Goal: Information Seeking & Learning: Learn about a topic

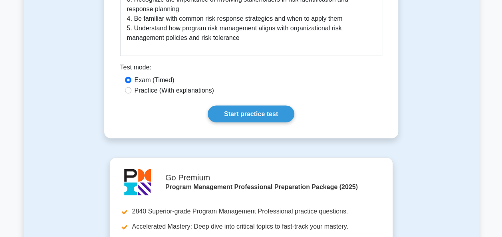
scroll to position [694, 0]
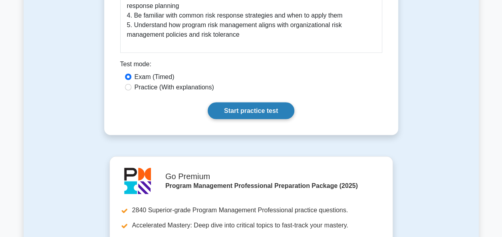
click at [271, 102] on link "Start practice test" at bounding box center [251, 110] width 87 height 17
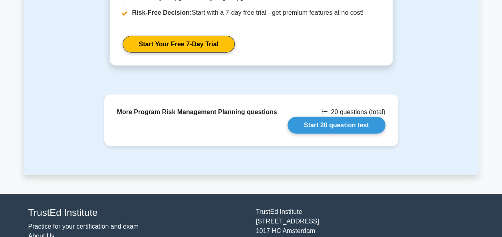
scroll to position [1002, 0]
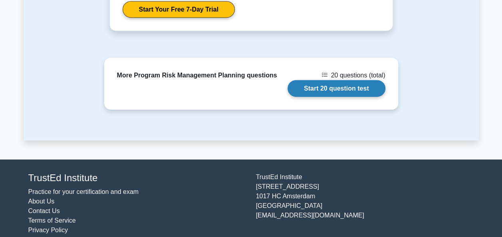
click at [332, 80] on link "Start 20 question test" at bounding box center [337, 88] width 98 height 17
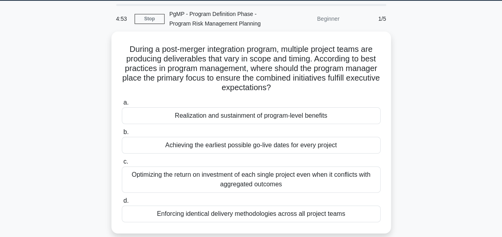
scroll to position [27, 0]
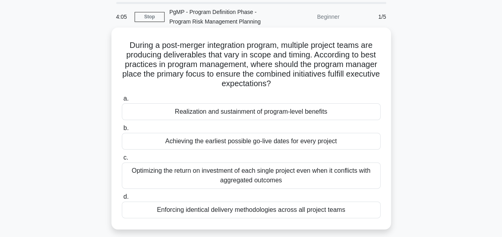
click at [330, 109] on div "Realization and sustainment of program-level benefits" at bounding box center [251, 112] width 259 height 17
click at [122, 102] on input "a. Realization and sustainment of program-level benefits" at bounding box center [122, 98] width 0 height 5
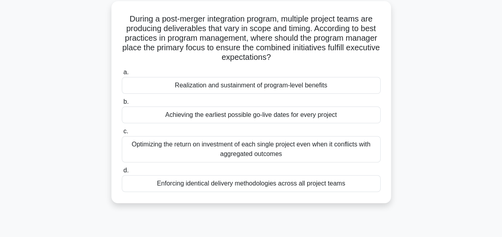
scroll to position [56, 0]
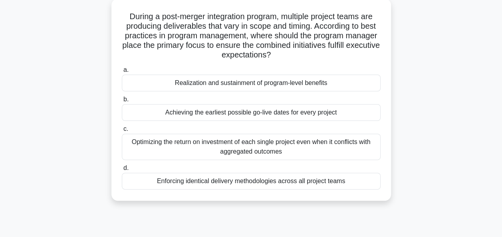
click at [330, 84] on div "Realization and sustainment of program-level benefits" at bounding box center [251, 83] width 259 height 17
click at [122, 73] on input "a. Realization and sustainment of program-level benefits" at bounding box center [122, 70] width 0 height 5
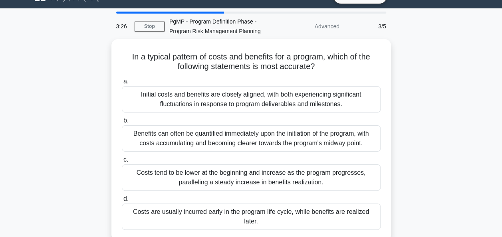
scroll to position [14, 0]
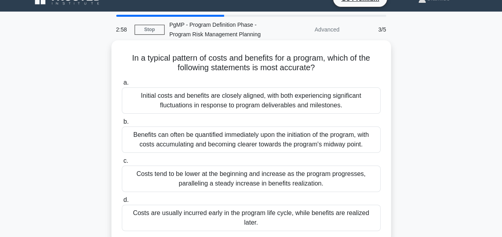
click at [321, 218] on div "Costs are usually incurred early in the program life cycle, while benefits are …" at bounding box center [251, 218] width 259 height 26
click at [122, 203] on input "d. Costs are usually incurred early in the program life cycle, while benefits a…" at bounding box center [122, 200] width 0 height 5
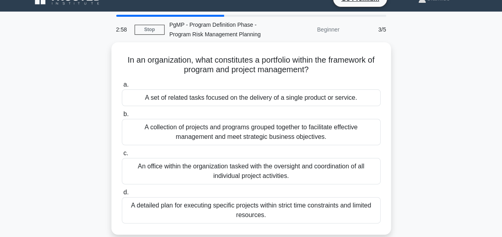
scroll to position [0, 0]
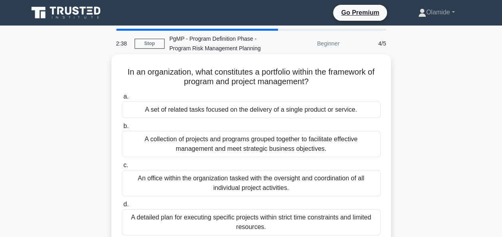
click at [344, 155] on div "A collection of projects and programs grouped together to facilitate effective …" at bounding box center [251, 144] width 259 height 26
click at [122, 129] on input "b. A collection of projects and programs grouped together to facilitate effecti…" at bounding box center [122, 126] width 0 height 5
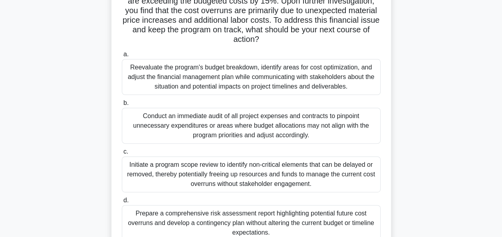
scroll to position [94, 0]
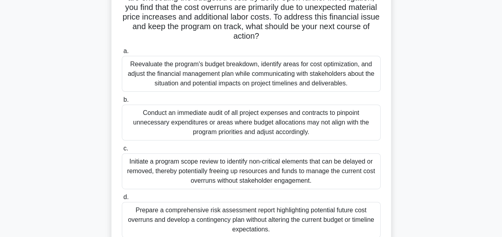
click at [333, 84] on div "Reevaluate the program's budget breakdown, identify areas for cost optimization…" at bounding box center [251, 74] width 259 height 36
click at [122, 54] on input "a. Reevaluate the program's budget breakdown, identify areas for cost optimizat…" at bounding box center [122, 51] width 0 height 5
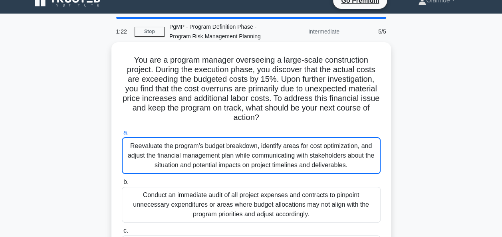
scroll to position [0, 0]
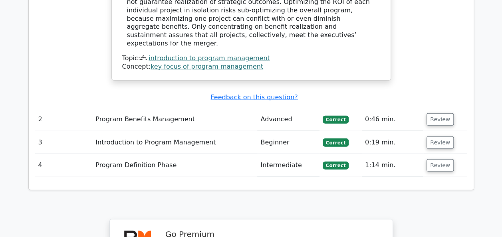
scroll to position [984, 0]
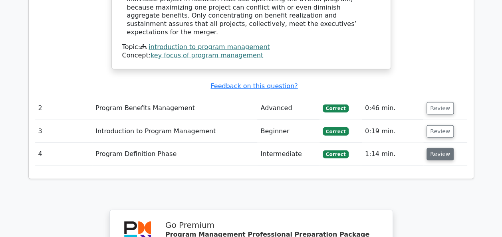
click at [435, 148] on button "Review" at bounding box center [440, 154] width 27 height 12
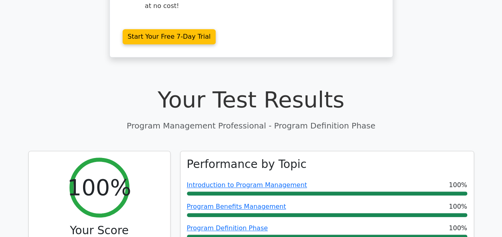
scroll to position [0, 0]
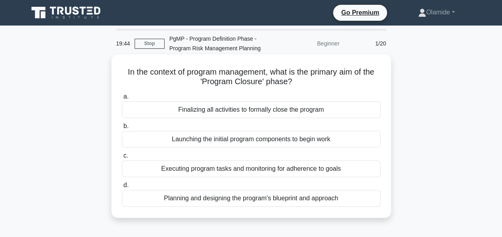
click at [321, 107] on div "Finalizing all activities to formally close the program" at bounding box center [251, 110] width 259 height 17
click at [122, 100] on input "a. Finalizing all activities to formally close the program" at bounding box center [122, 96] width 0 height 5
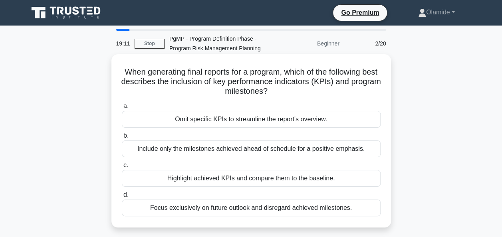
click at [309, 175] on div "Highlight achieved KPIs and compare them to the baseline." at bounding box center [251, 178] width 259 height 17
click at [122, 168] on input "c. Highlight achieved KPIs and compare them to the baseline." at bounding box center [122, 165] width 0 height 5
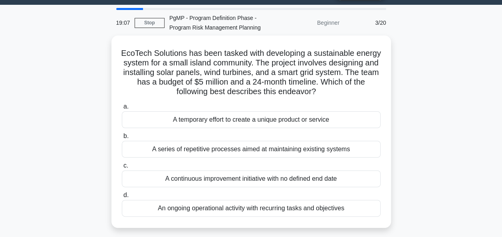
scroll to position [22, 0]
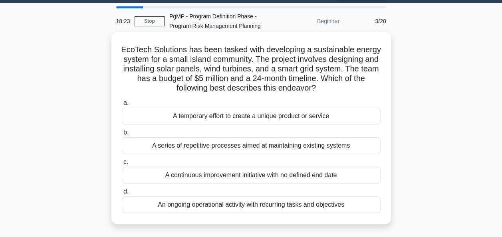
click at [362, 115] on div "A temporary effort to create a unique product or service" at bounding box center [251, 116] width 259 height 17
click at [122, 106] on input "a. A temporary effort to create a unique product or service" at bounding box center [122, 103] width 0 height 5
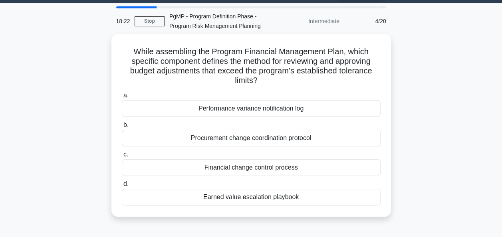
scroll to position [0, 0]
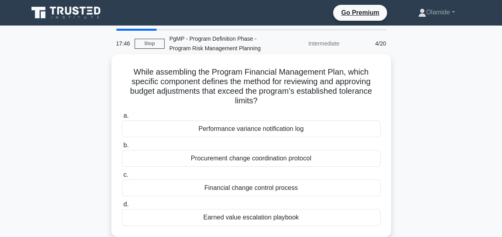
click at [272, 194] on div "Financial change control process" at bounding box center [251, 188] width 259 height 17
click at [122, 178] on input "c. Financial change control process" at bounding box center [122, 175] width 0 height 5
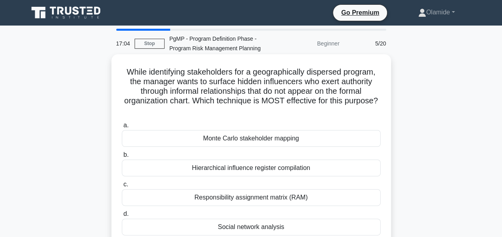
click at [311, 202] on div "Responsibility assignment matrix (RAM)" at bounding box center [251, 197] width 259 height 17
click at [122, 187] on input "c. Responsibility assignment matrix (RAM)" at bounding box center [122, 184] width 0 height 5
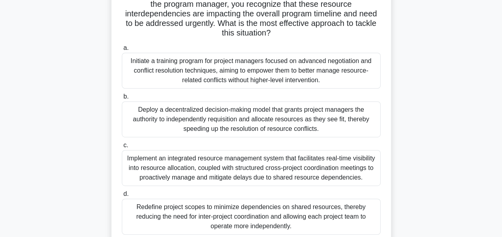
scroll to position [139, 0]
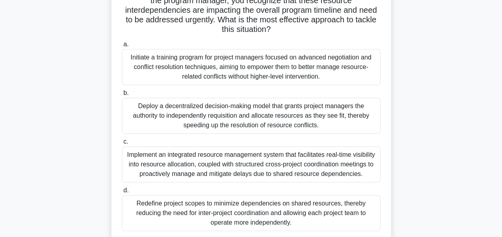
click at [349, 174] on div "Implement an integrated resource management system that facilitates real-time v…" at bounding box center [251, 165] width 259 height 36
click at [122, 145] on input "c. Implement an integrated resource management system that facilitates real-tim…" at bounding box center [122, 141] width 0 height 5
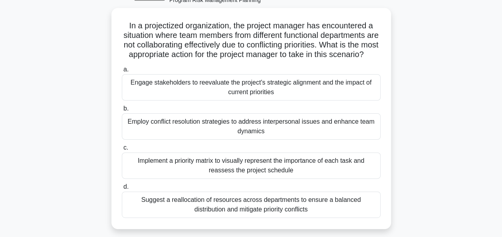
scroll to position [49, 0]
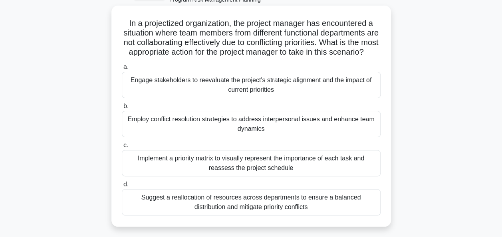
click at [346, 98] on div "Engage stakeholders to reevaluate the project's strategic alignment and the imp…" at bounding box center [251, 85] width 259 height 26
click at [122, 70] on input "a. Engage stakeholders to reevaluate the project's strategic alignment and the …" at bounding box center [122, 67] width 0 height 5
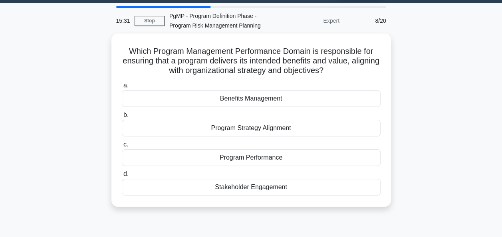
scroll to position [0, 0]
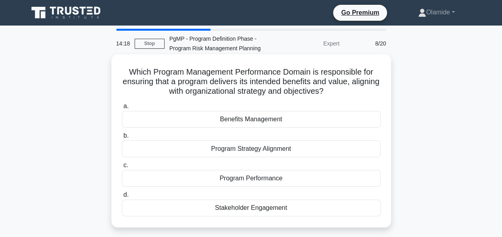
click at [276, 145] on div "Program Strategy Alignment" at bounding box center [251, 149] width 259 height 17
click at [122, 139] on input "b. Program Strategy Alignment" at bounding box center [122, 135] width 0 height 5
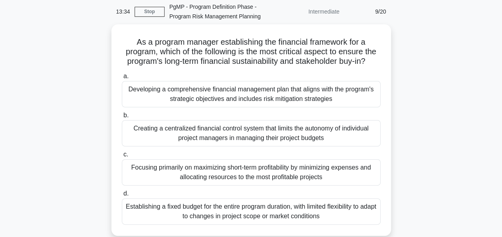
scroll to position [31, 0]
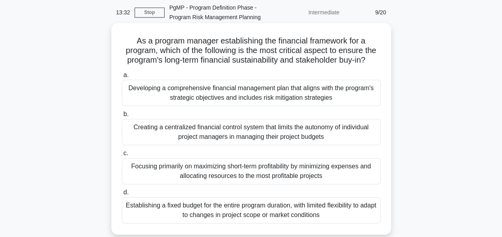
click at [345, 91] on div "Developing a comprehensive financial management plan that aligns with the progr…" at bounding box center [251, 93] width 259 height 26
click at [122, 78] on input "a. Developing a comprehensive financial management plan that aligns with the pr…" at bounding box center [122, 75] width 0 height 5
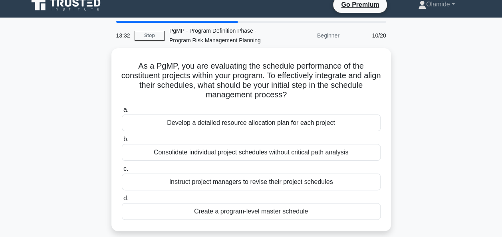
scroll to position [0, 0]
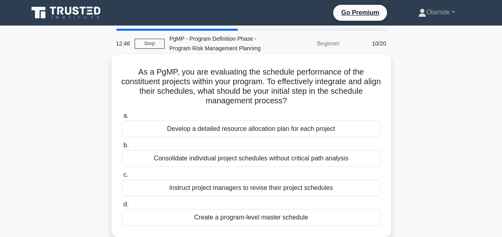
click at [320, 217] on div "Create a program-level master schedule" at bounding box center [251, 217] width 259 height 17
click at [122, 207] on input "d. Create a program-level master schedule" at bounding box center [122, 204] width 0 height 5
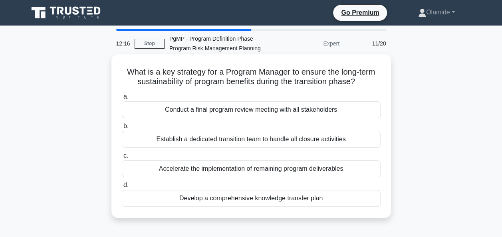
click at [254, 199] on div "Develop a comprehensive knowledge transfer plan" at bounding box center [251, 198] width 259 height 17
click at [122, 188] on input "d. Develop a comprehensive knowledge transfer plan" at bounding box center [122, 185] width 0 height 5
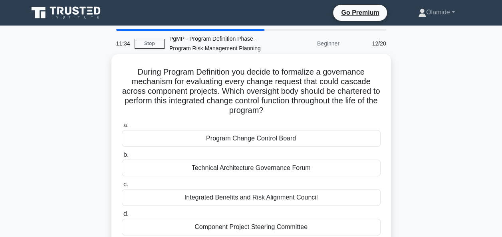
click at [312, 138] on div "Program Change Control Board" at bounding box center [251, 138] width 259 height 17
click at [122, 128] on input "a. Program Change Control Board" at bounding box center [122, 125] width 0 height 5
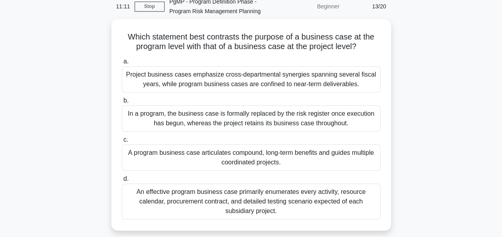
scroll to position [37, 0]
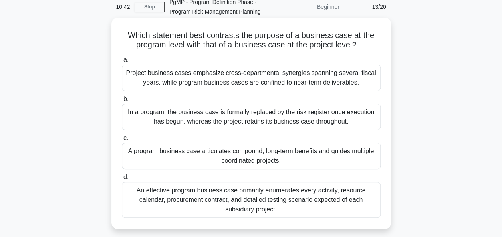
click at [355, 160] on div "A program business case articulates compound, long-term benefits and guides mul…" at bounding box center [251, 156] width 259 height 26
click at [122, 141] on input "c. A program business case articulates compound, long-term benefits and guides …" at bounding box center [122, 138] width 0 height 5
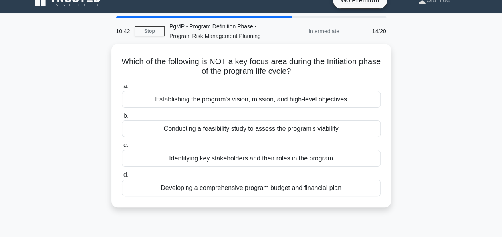
scroll to position [0, 0]
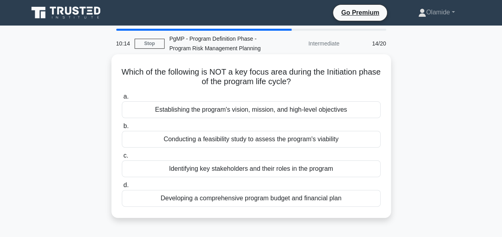
click at [317, 199] on div "Developing a comprehensive program budget and financial plan" at bounding box center [251, 198] width 259 height 17
click at [122, 188] on input "d. Developing a comprehensive program budget and financial plan" at bounding box center [122, 185] width 0 height 5
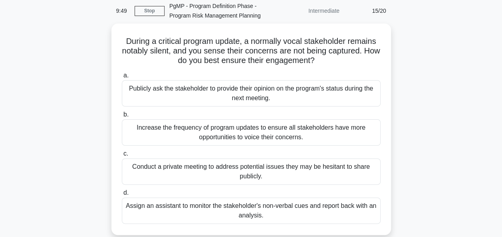
scroll to position [34, 0]
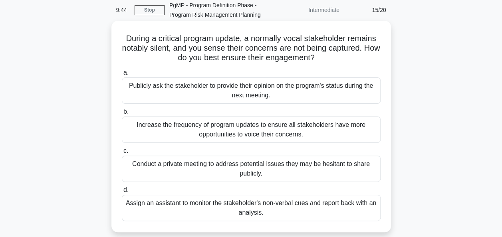
click at [326, 166] on div "Conduct a private meeting to address potential issues they may be hesitant to s…" at bounding box center [251, 169] width 259 height 26
click at [122, 154] on input "c. Conduct a private meeting to address potential issues they may be hesitant t…" at bounding box center [122, 151] width 0 height 5
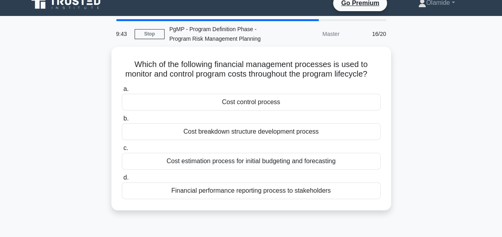
scroll to position [0, 0]
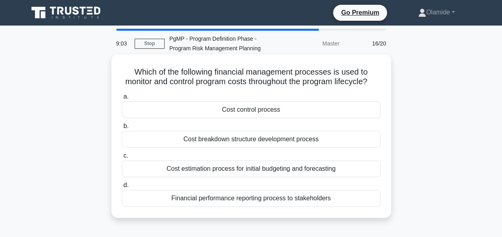
click at [295, 118] on div "Cost control process" at bounding box center [251, 110] width 259 height 17
click at [122, 100] on input "a. Cost control process" at bounding box center [122, 96] width 0 height 5
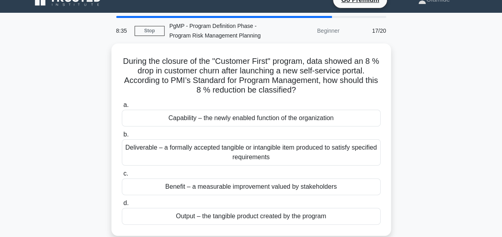
scroll to position [12, 0]
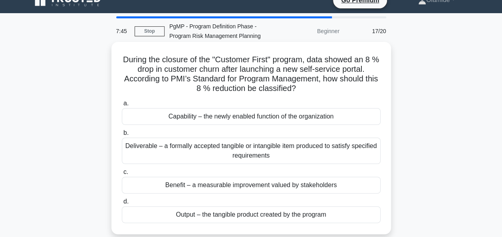
click at [348, 188] on div "Benefit – a measurable improvement valued by stakeholders" at bounding box center [251, 185] width 259 height 17
click at [122, 175] on input "c. Benefit – a measurable improvement valued by stakeholders" at bounding box center [122, 172] width 0 height 5
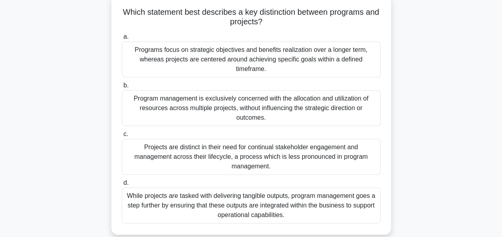
scroll to position [62, 0]
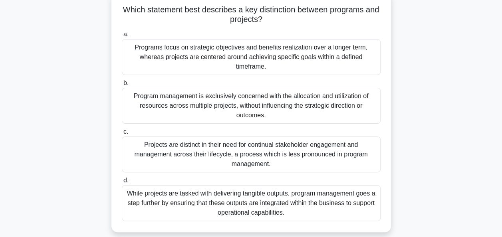
click at [340, 70] on div "Programs focus on strategic objectives and benefits realization over a longer t…" at bounding box center [251, 57] width 259 height 36
click at [122, 37] on input "a. Programs focus on strategic objectives and benefits realization over a longe…" at bounding box center [122, 34] width 0 height 5
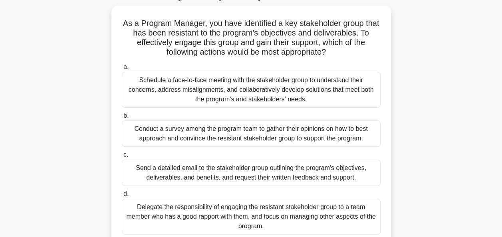
scroll to position [56, 0]
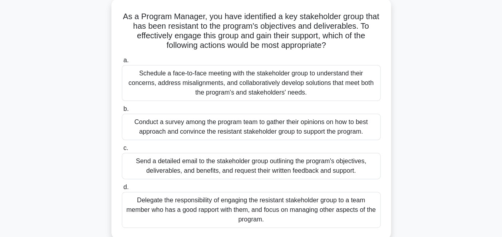
click at [293, 90] on div "Schedule a face-to-face meeting with the stakeholder group to understand their …" at bounding box center [251, 83] width 259 height 36
click at [122, 63] on input "a. Schedule a face-to-face meeting with the stakeholder group to understand the…" at bounding box center [122, 60] width 0 height 5
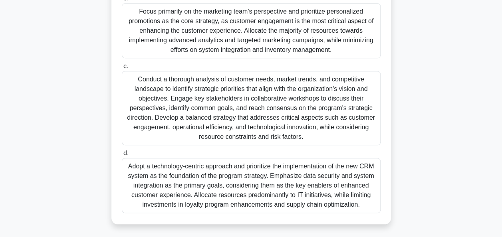
scroll to position [264, 0]
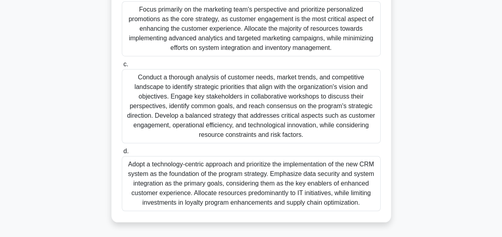
click at [329, 90] on div "Conduct a thorough analysis of customer needs, market trends, and competitive l…" at bounding box center [251, 106] width 259 height 74
click at [122, 67] on input "c. Conduct a thorough analysis of customer needs, market trends, and competitiv…" at bounding box center [122, 64] width 0 height 5
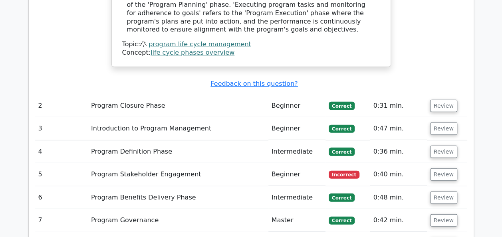
scroll to position [1102, 0]
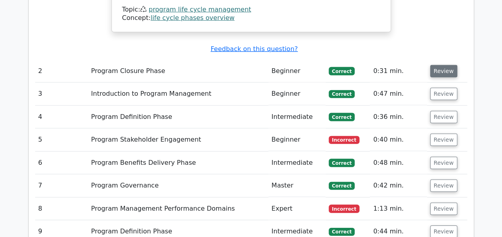
click at [443, 65] on button "Review" at bounding box center [443, 71] width 27 height 12
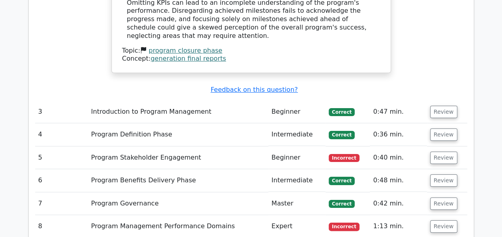
scroll to position [1476, 0]
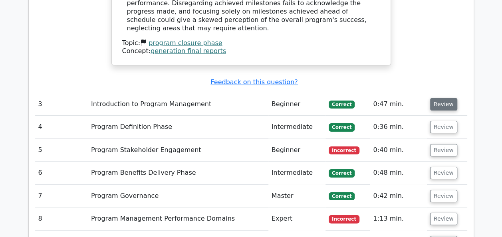
click at [438, 98] on button "Review" at bounding box center [443, 104] width 27 height 12
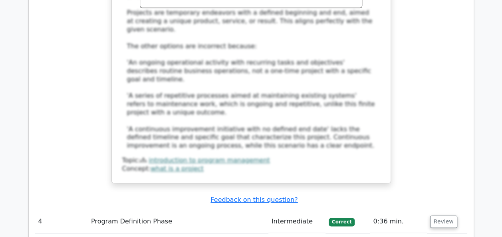
scroll to position [1847, 0]
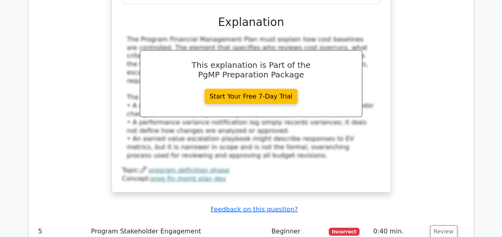
scroll to position [2282, 0]
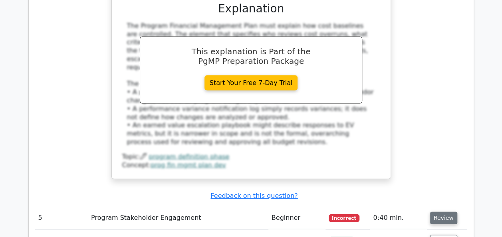
click at [442, 212] on button "Review" at bounding box center [443, 218] width 27 height 12
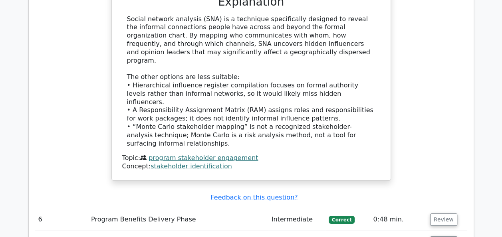
scroll to position [2710, 0]
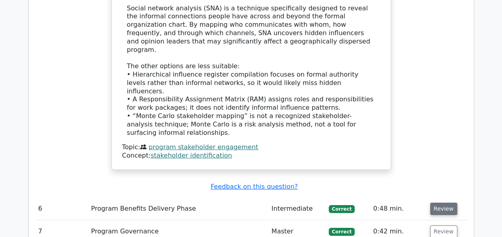
click at [446, 203] on button "Review" at bounding box center [443, 209] width 27 height 12
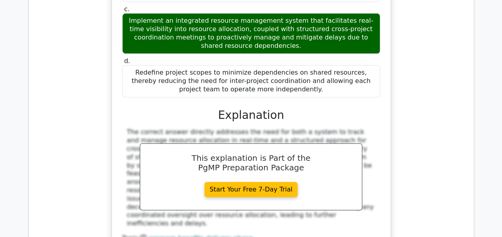
scroll to position [3216, 0]
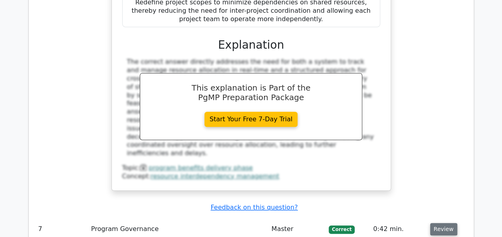
click at [439, 223] on button "Review" at bounding box center [443, 229] width 27 height 12
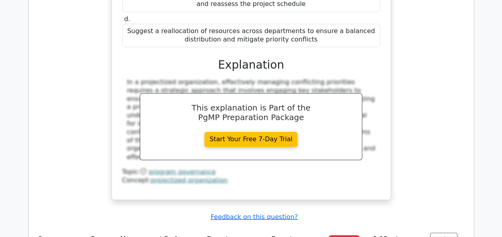
scroll to position [3622, 0]
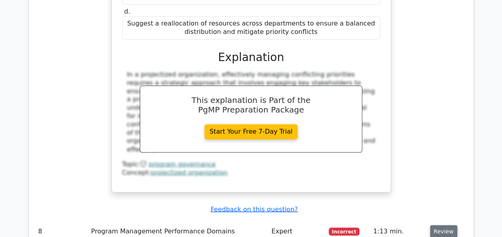
click at [440, 225] on button "Review" at bounding box center [443, 231] width 27 height 12
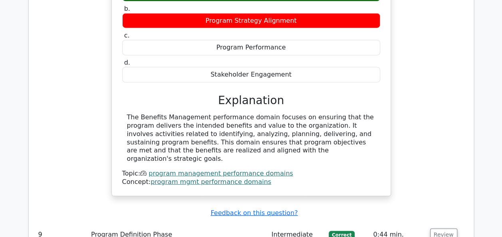
scroll to position [3974, 0]
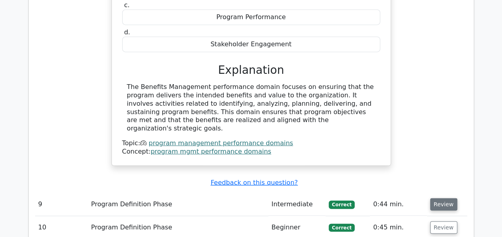
click at [436, 199] on button "Review" at bounding box center [443, 205] width 27 height 12
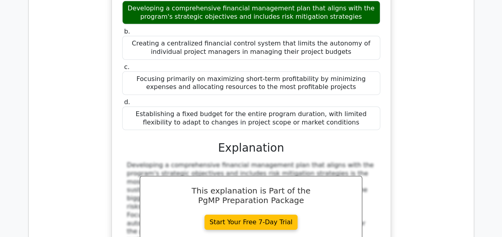
scroll to position [4250, 0]
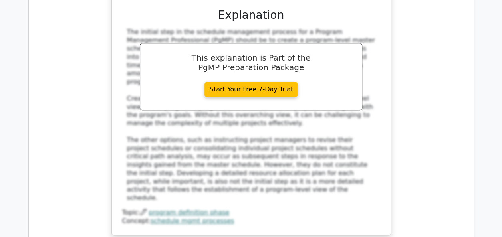
scroll to position [4788, 0]
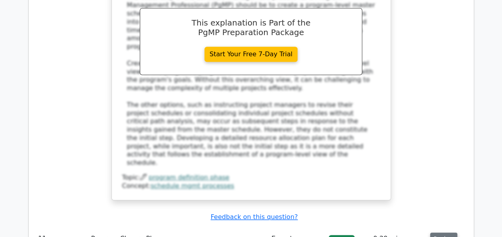
click at [444, 233] on button "Review" at bounding box center [443, 239] width 27 height 12
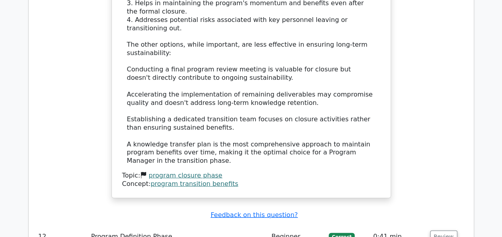
scroll to position [5321, 0]
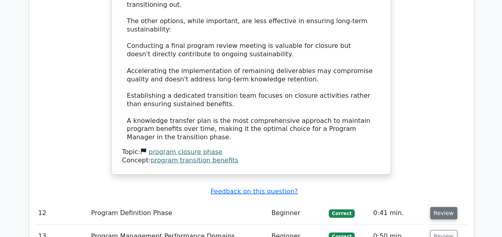
click at [439, 207] on button "Review" at bounding box center [443, 213] width 27 height 12
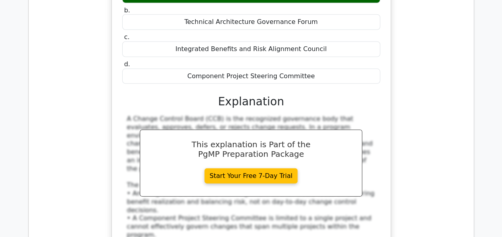
scroll to position [5658, 0]
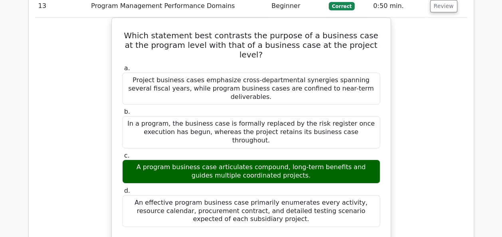
scroll to position [6006, 0]
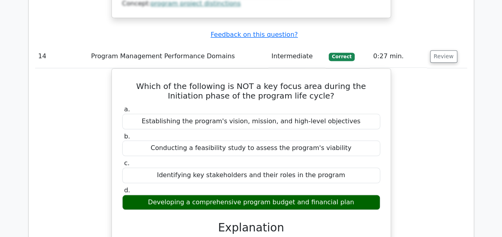
scroll to position [6374, 0]
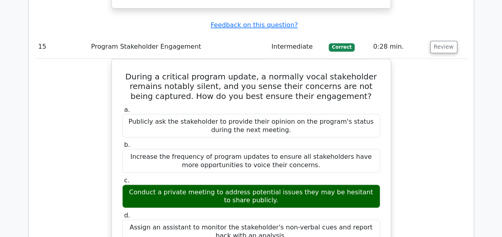
scroll to position [6757, 0]
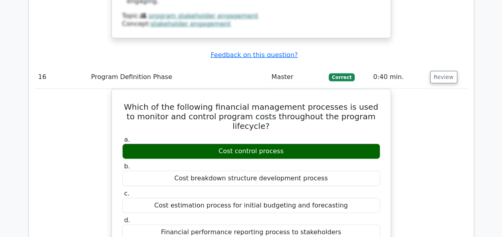
scroll to position [7109, 0]
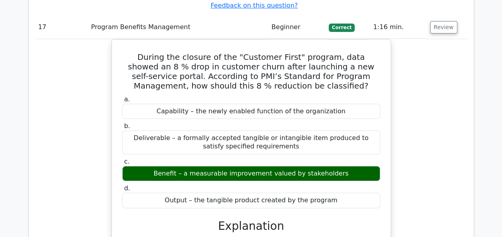
scroll to position [7519, 0]
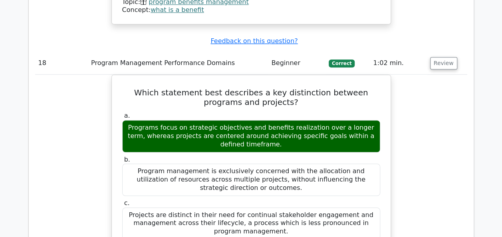
scroll to position [7898, 0]
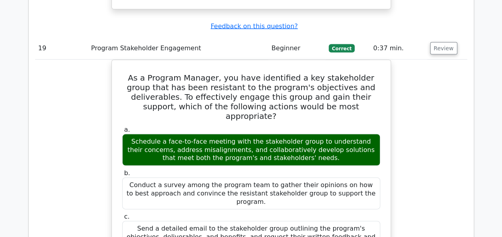
scroll to position [8319, 0]
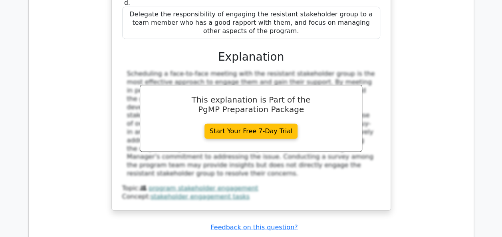
scroll to position [8569, 0]
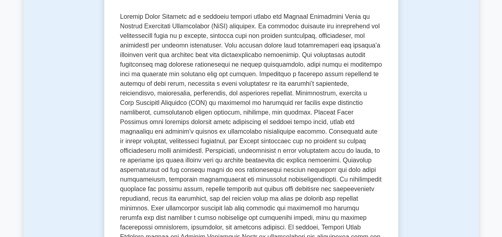
scroll to position [143, 0]
